Goal: Task Accomplishment & Management: Use online tool/utility

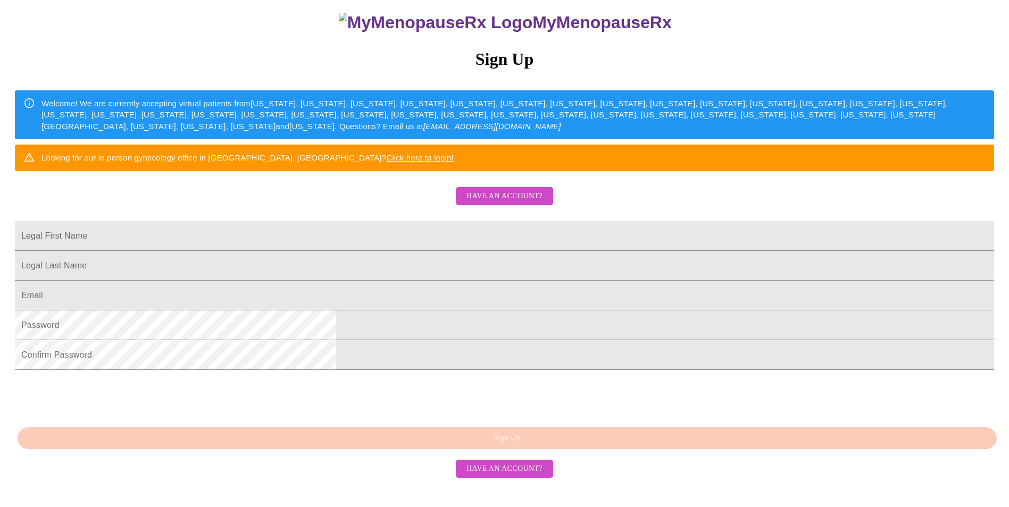
scroll to position [180, 0]
click at [511, 190] on span "Have an account?" at bounding box center [504, 196] width 76 height 13
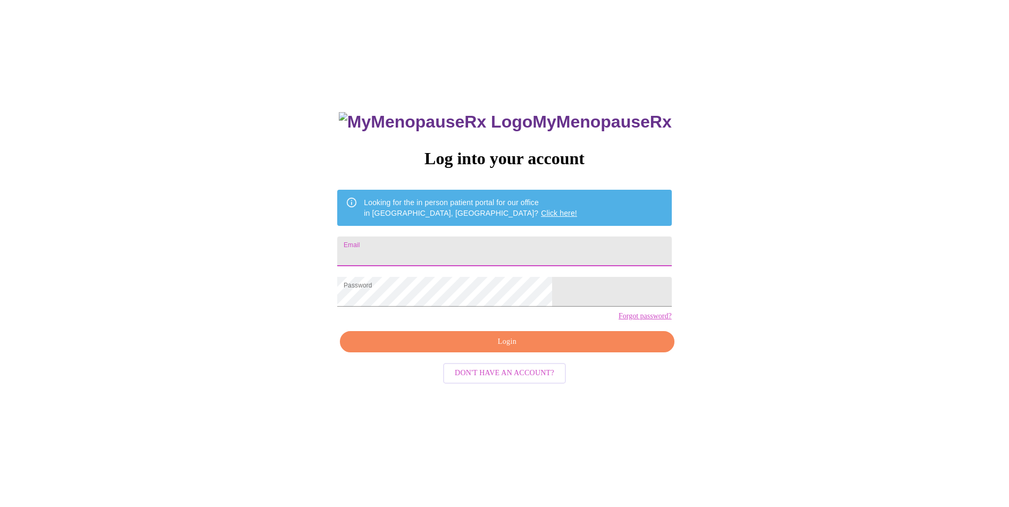
click at [412, 247] on input "Email" at bounding box center [504, 252] width 334 height 30
type input "[EMAIL_ADDRESS][DOMAIN_NAME]"
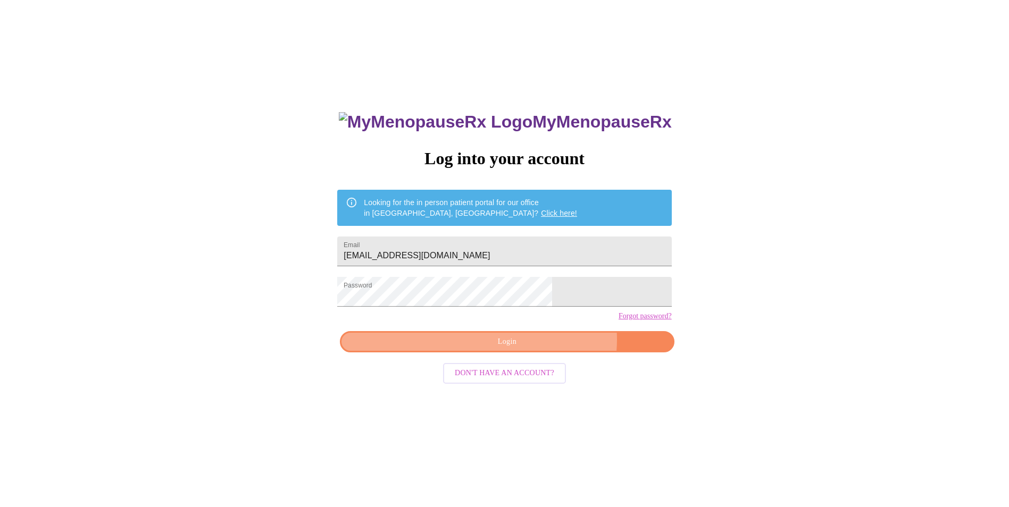
click at [539, 349] on span "Login" at bounding box center [506, 341] width 309 height 13
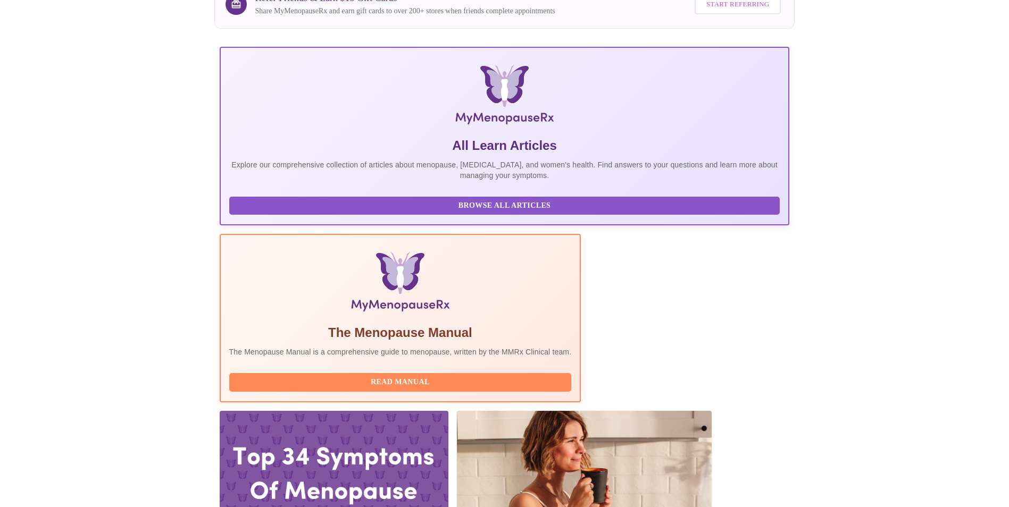
scroll to position [160, 0]
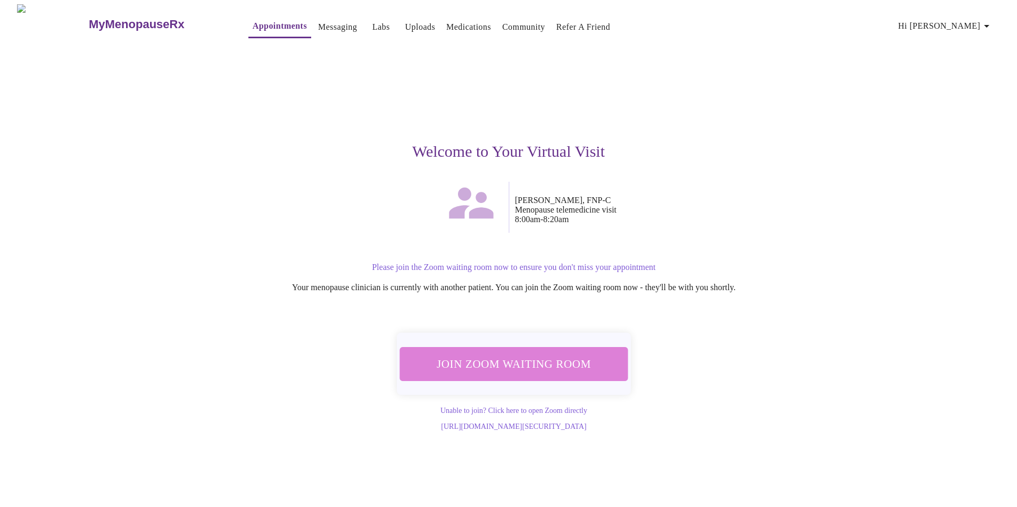
click at [528, 362] on span "Join Zoom Waiting Room" at bounding box center [514, 364] width 200 height 20
